Goal: Find specific page/section: Find specific page/section

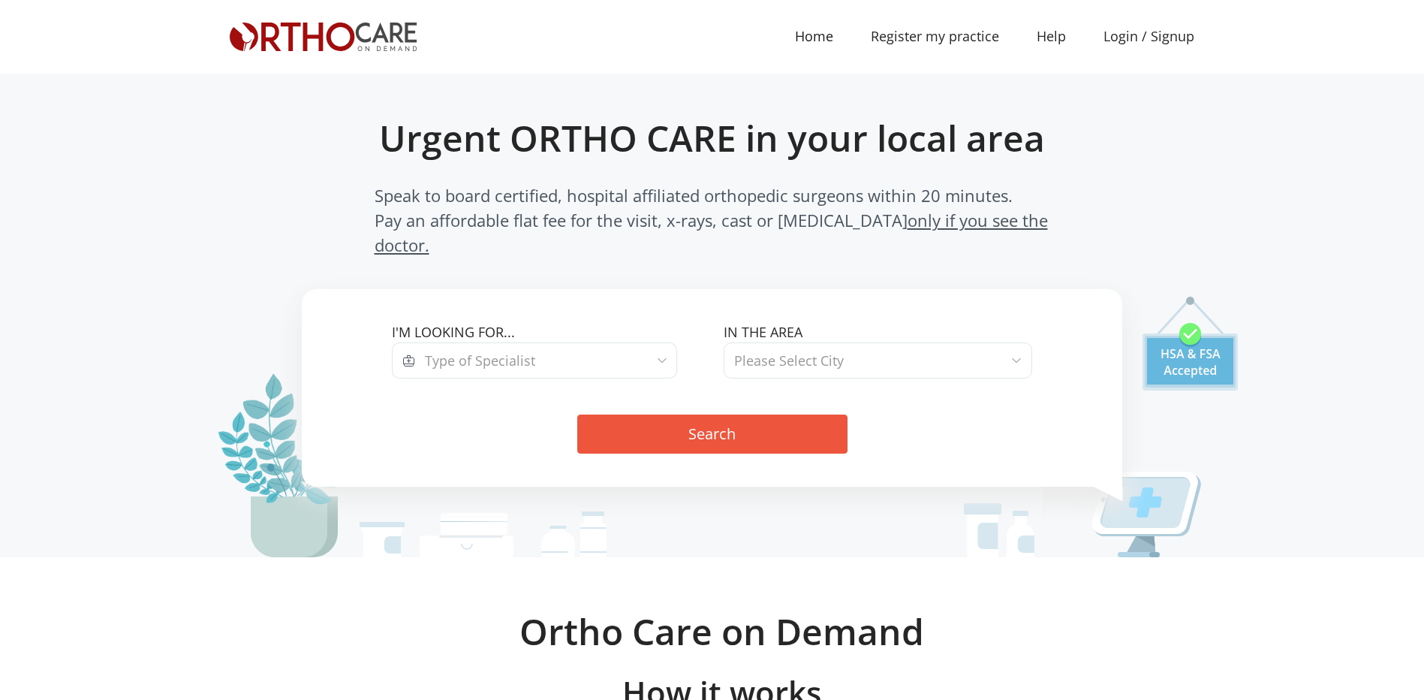
click at [820, 351] on span "Please Select City" at bounding box center [789, 360] width 110 height 18
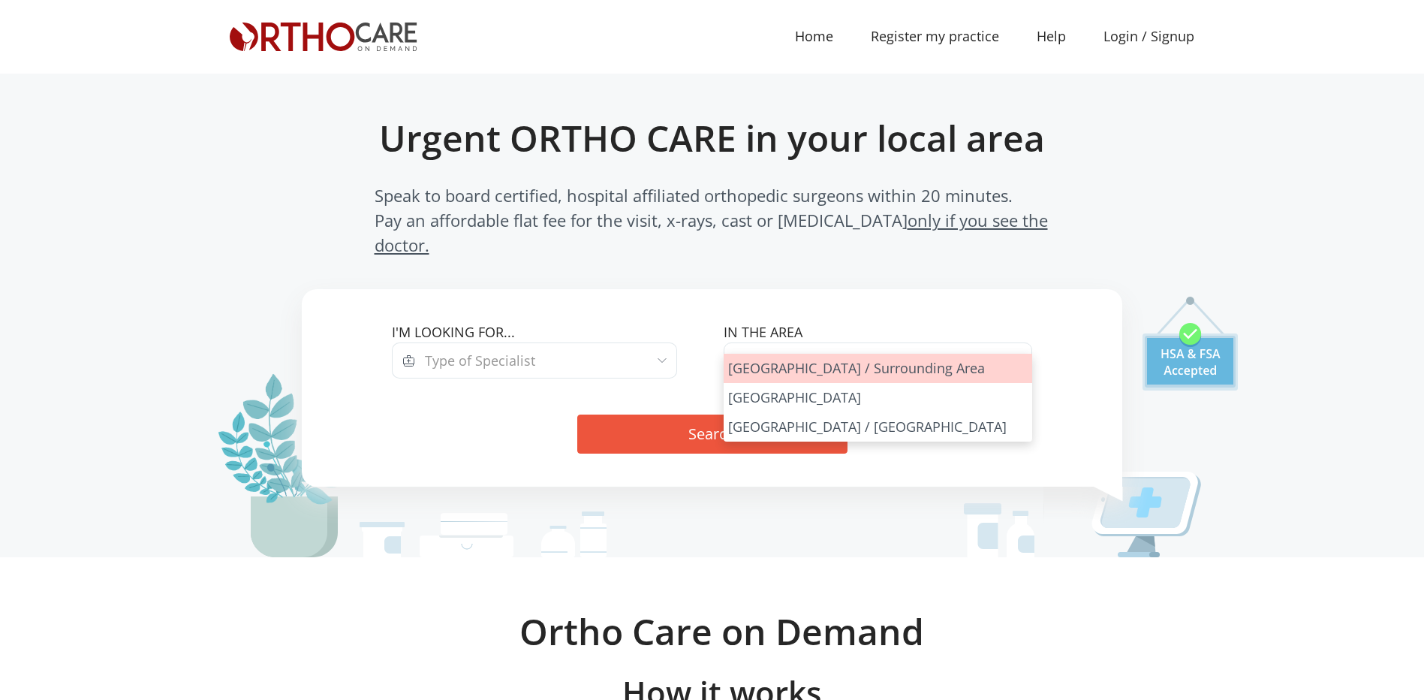
select select "[GEOGRAPHIC_DATA]"
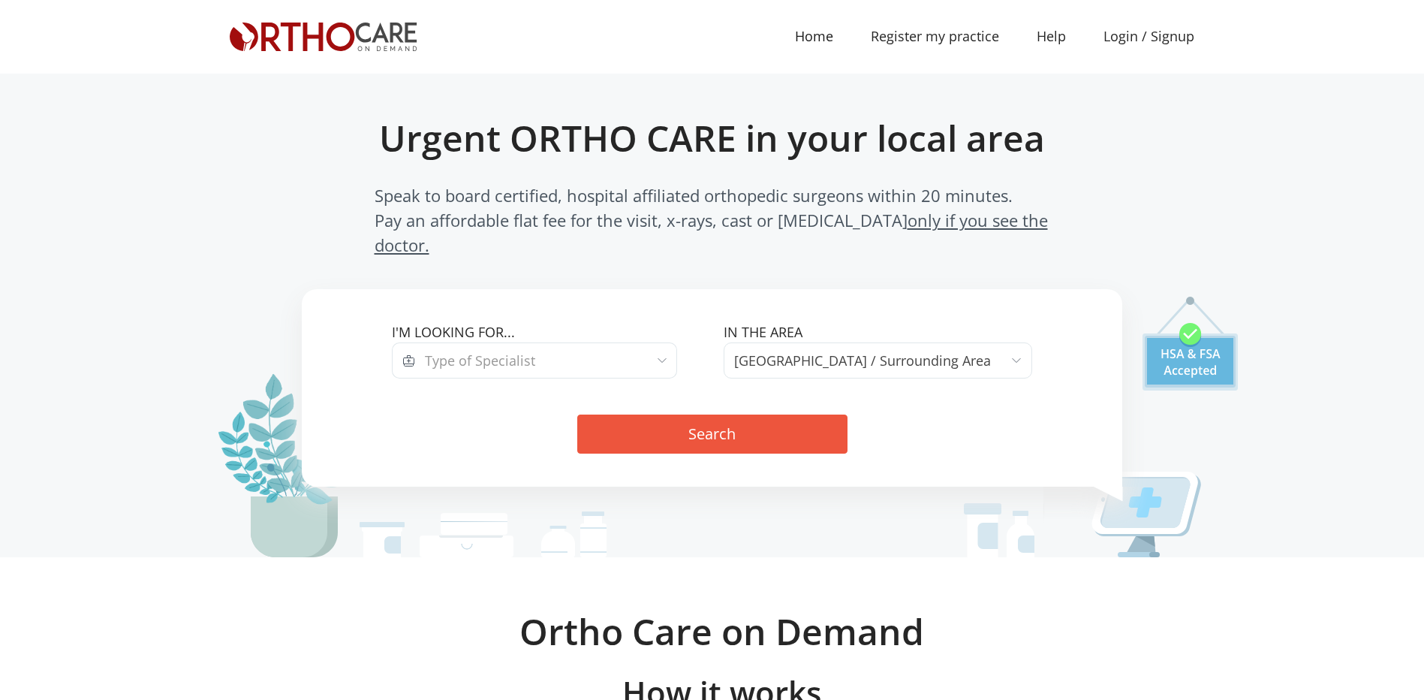
click at [504, 351] on span "Type of Specialist" at bounding box center [480, 360] width 110 height 18
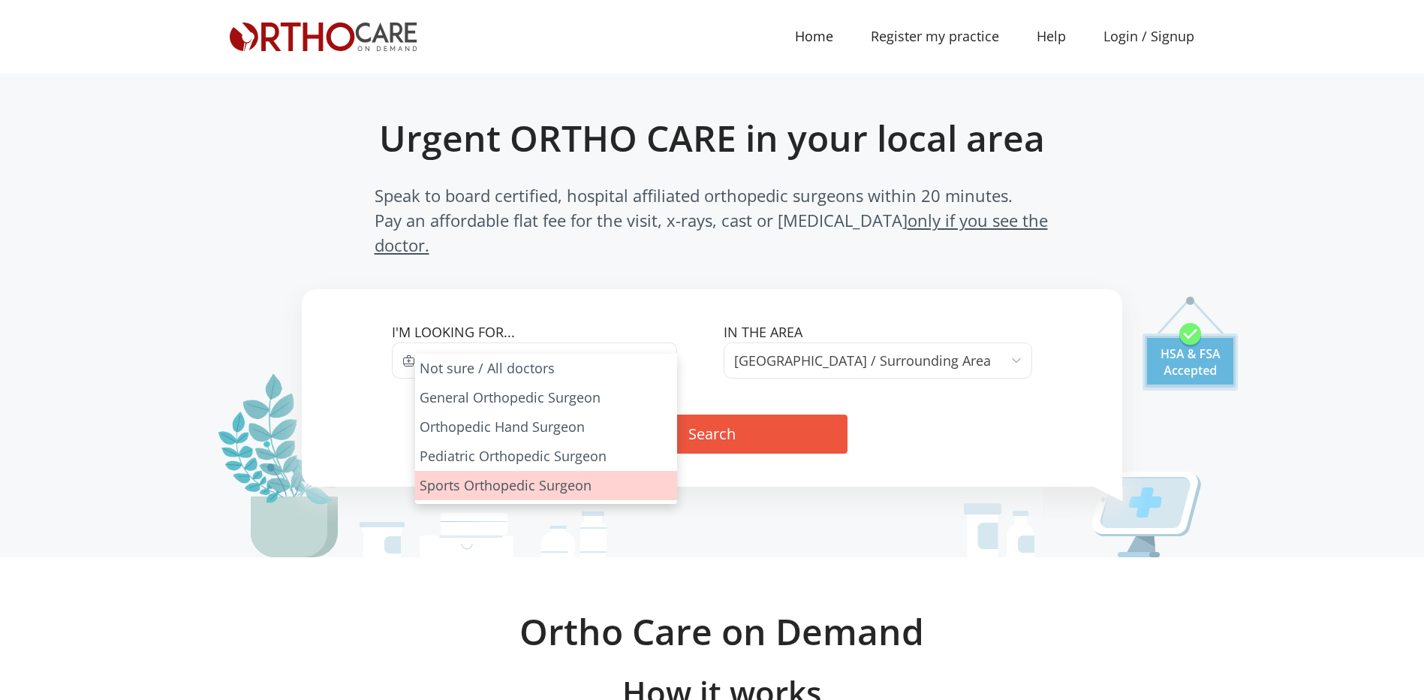
select select "4"
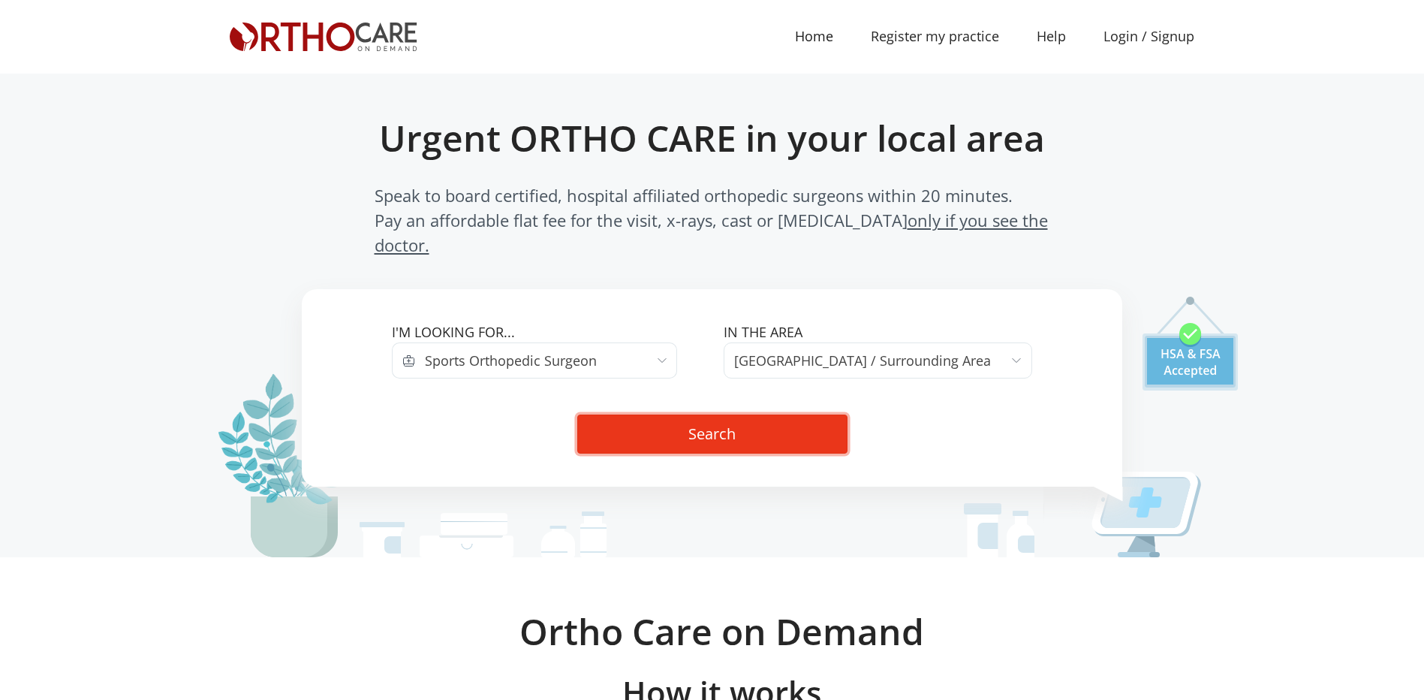
click at [727, 419] on button "Search" at bounding box center [712, 433] width 270 height 39
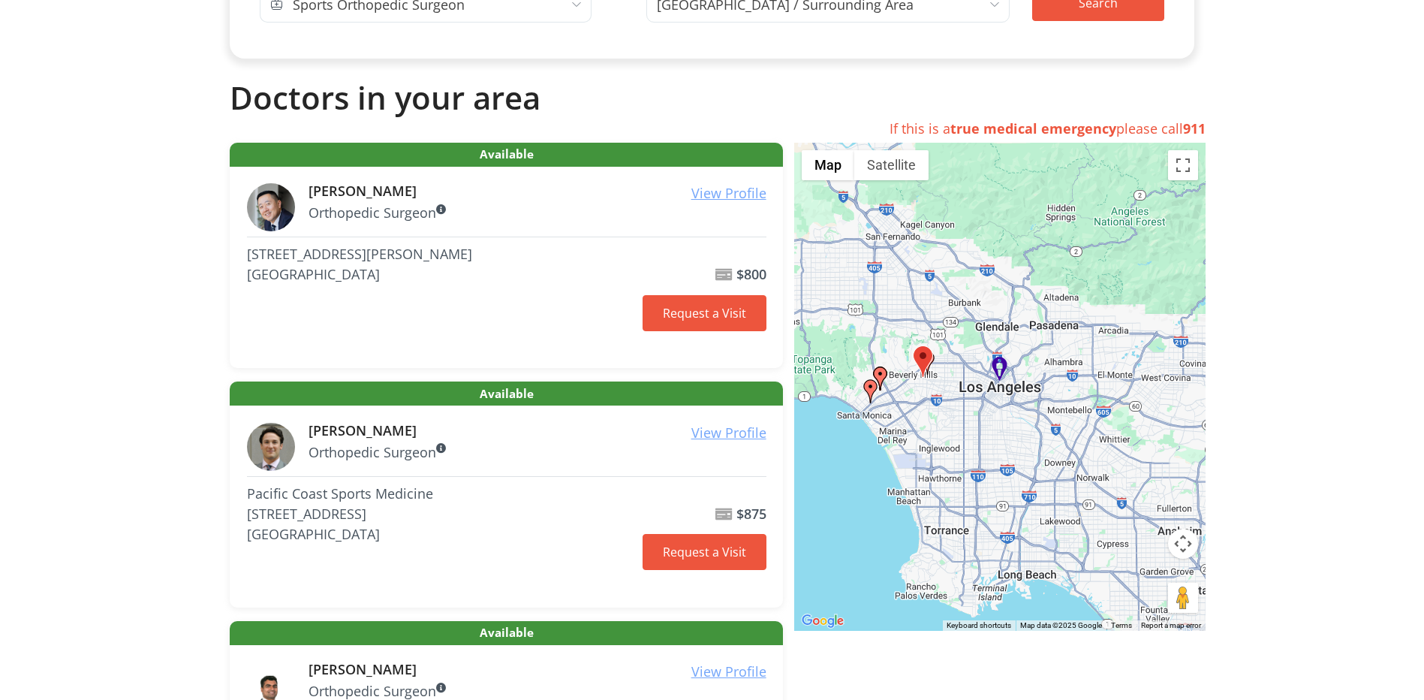
scroll to position [152, 0]
